Goal: Information Seeking & Learning: Learn about a topic

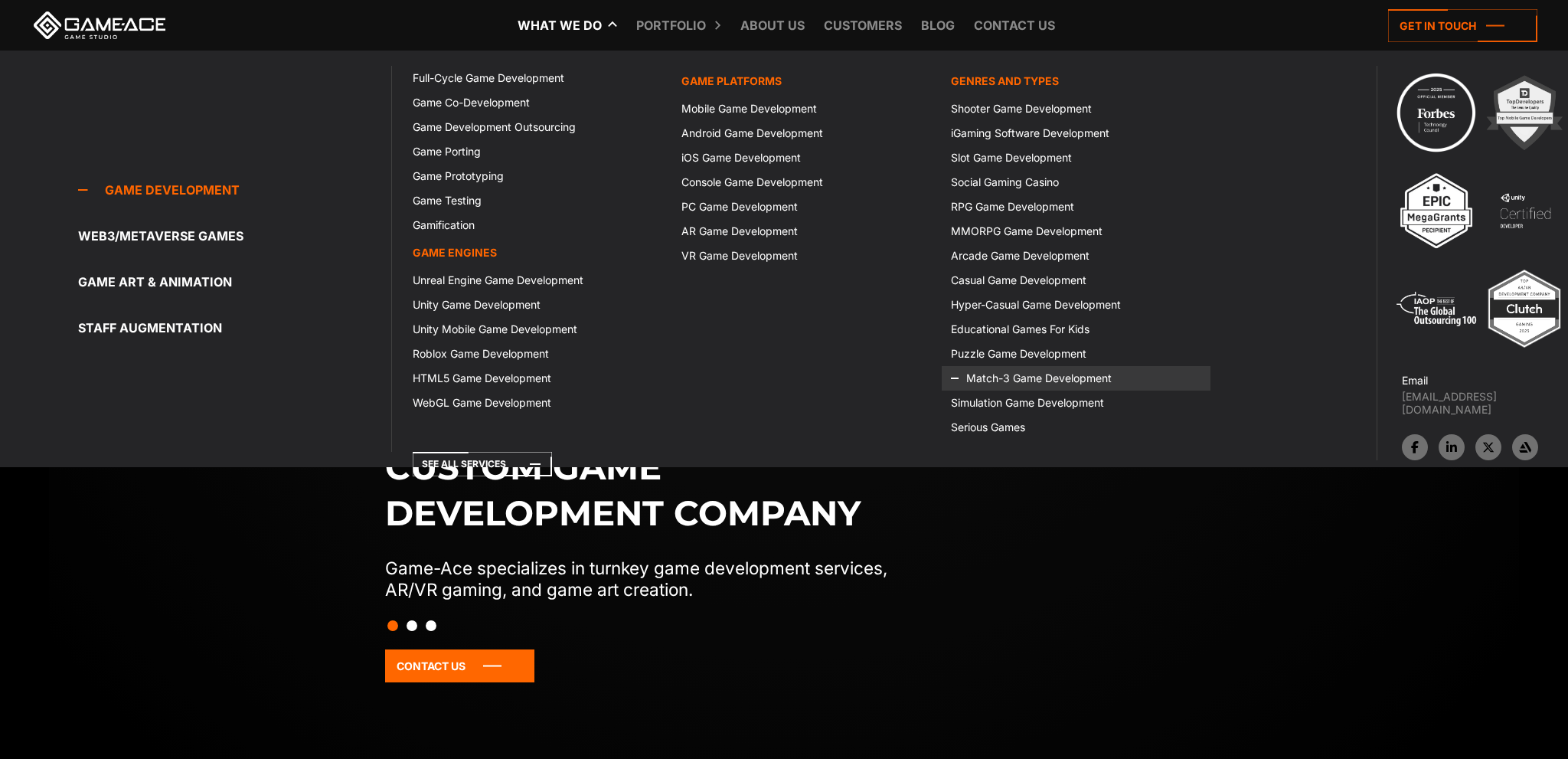
click at [1019, 375] on link "Match-3 Game Development" at bounding box center [1076, 378] width 269 height 24
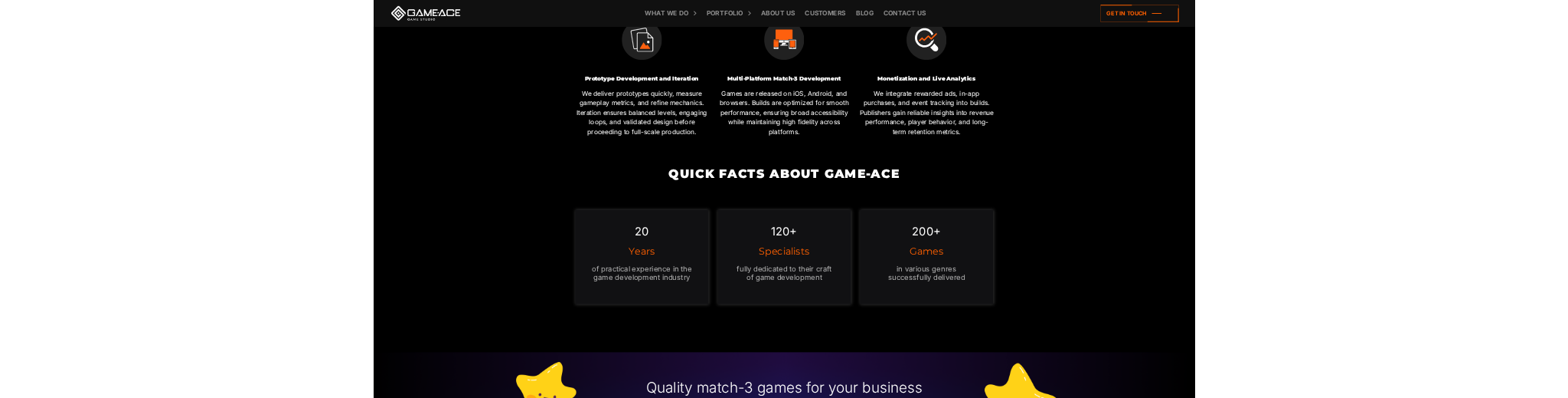
scroll to position [1133, 0]
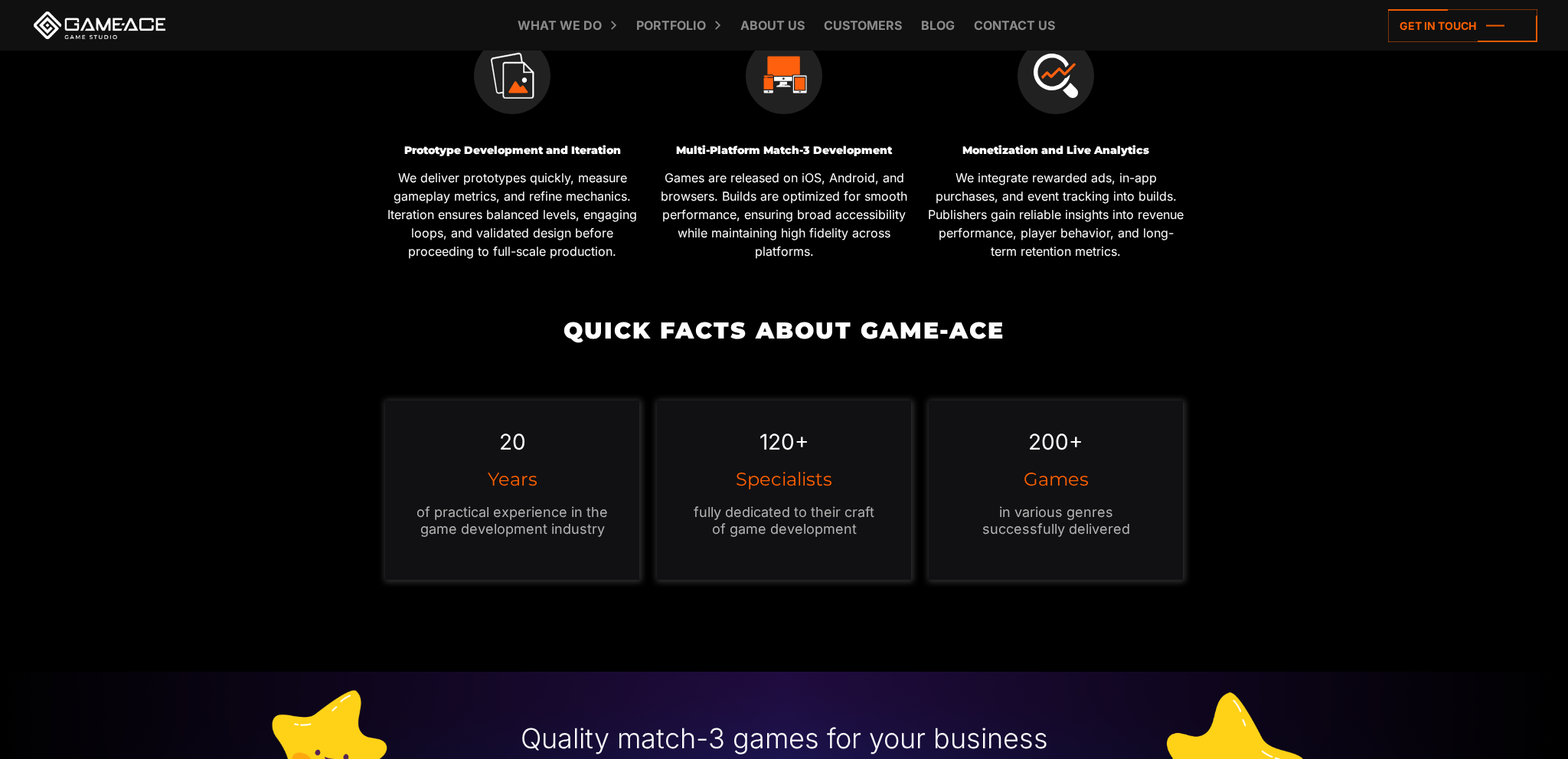
click at [1063, 191] on p "We integrate rewarded ads, in-app purchases, and event tracking into builds. Pu…" at bounding box center [1055, 214] width 260 height 92
